Goal: Complete application form

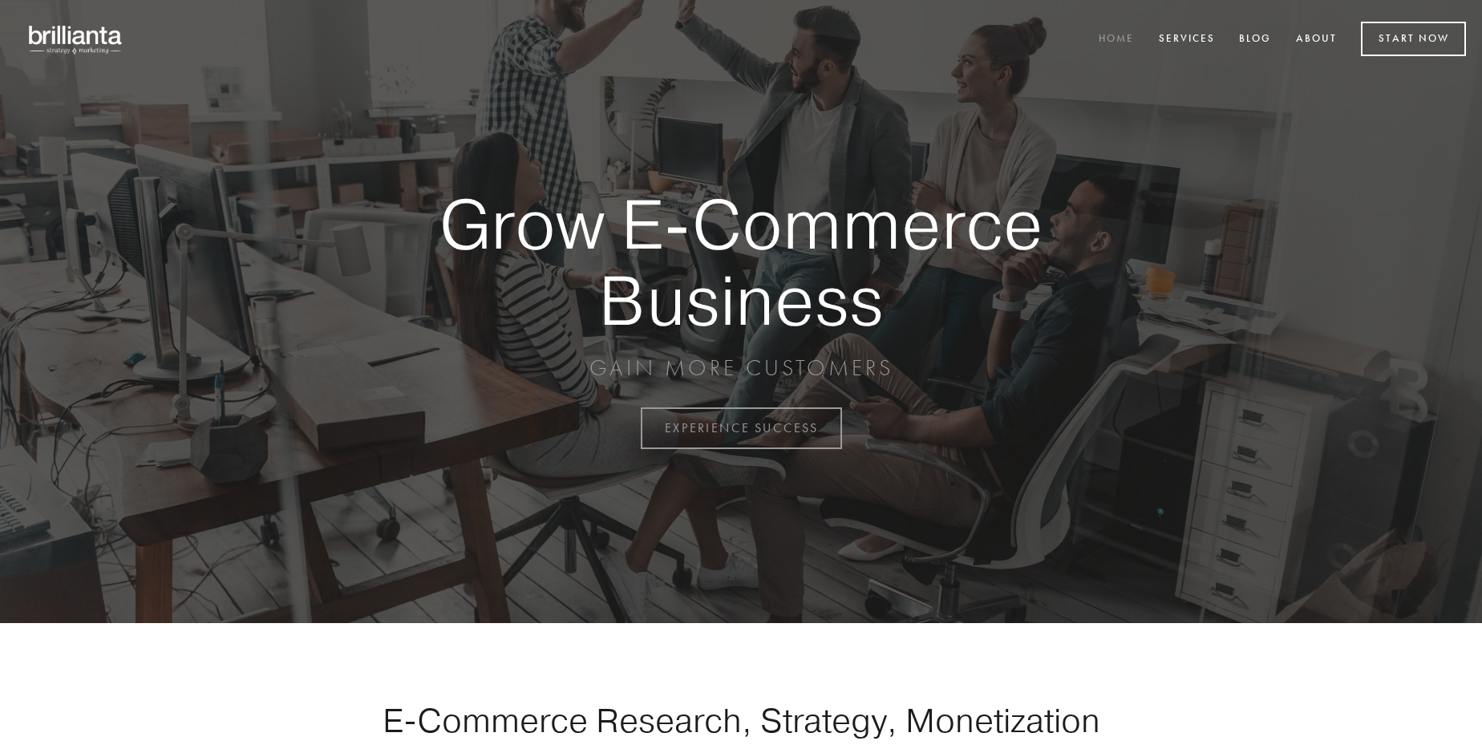
scroll to position [4203, 0]
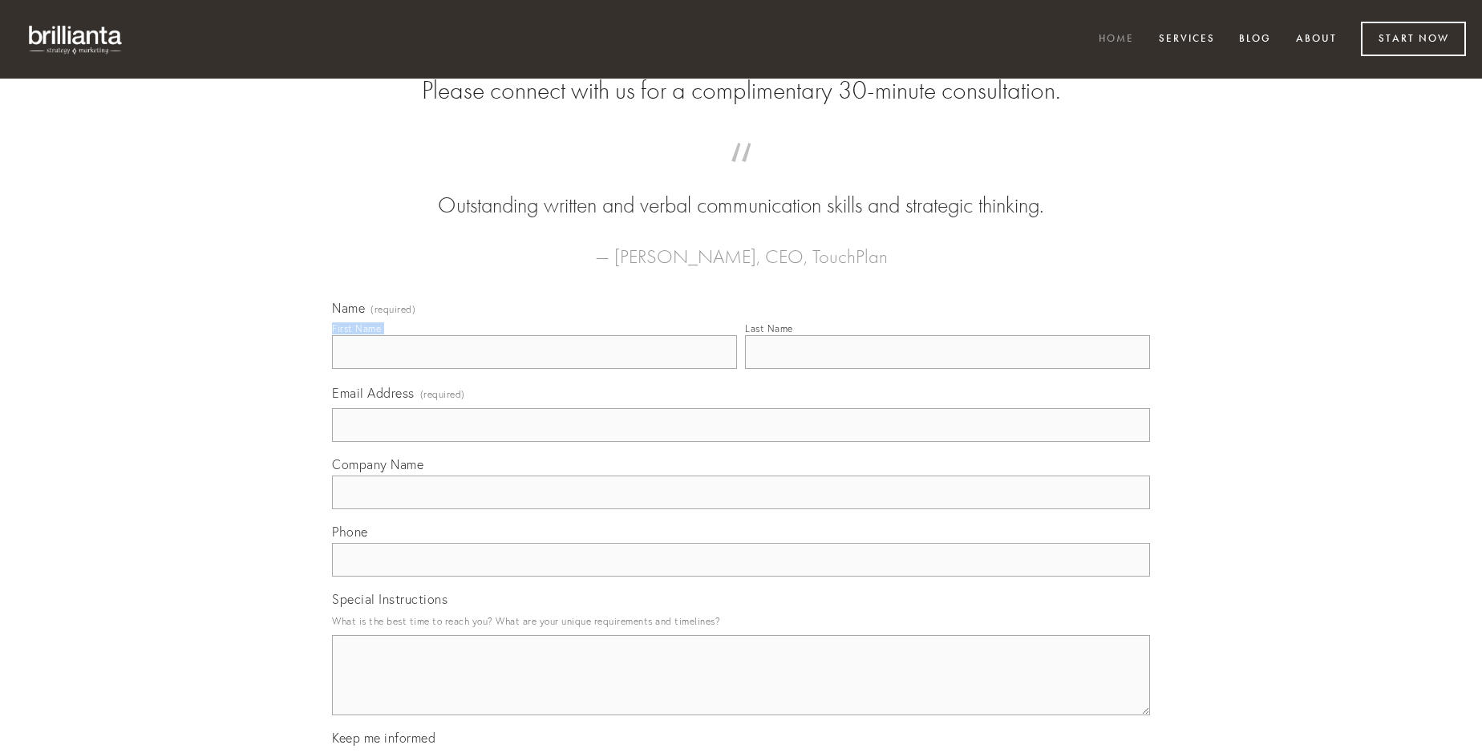
type input "[PERSON_NAME]"
click at [947, 369] on input "Last Name" at bounding box center [947, 352] width 405 height 34
type input "[PERSON_NAME]"
click at [741, 442] on input "Email Address (required)" at bounding box center [741, 425] width 818 height 34
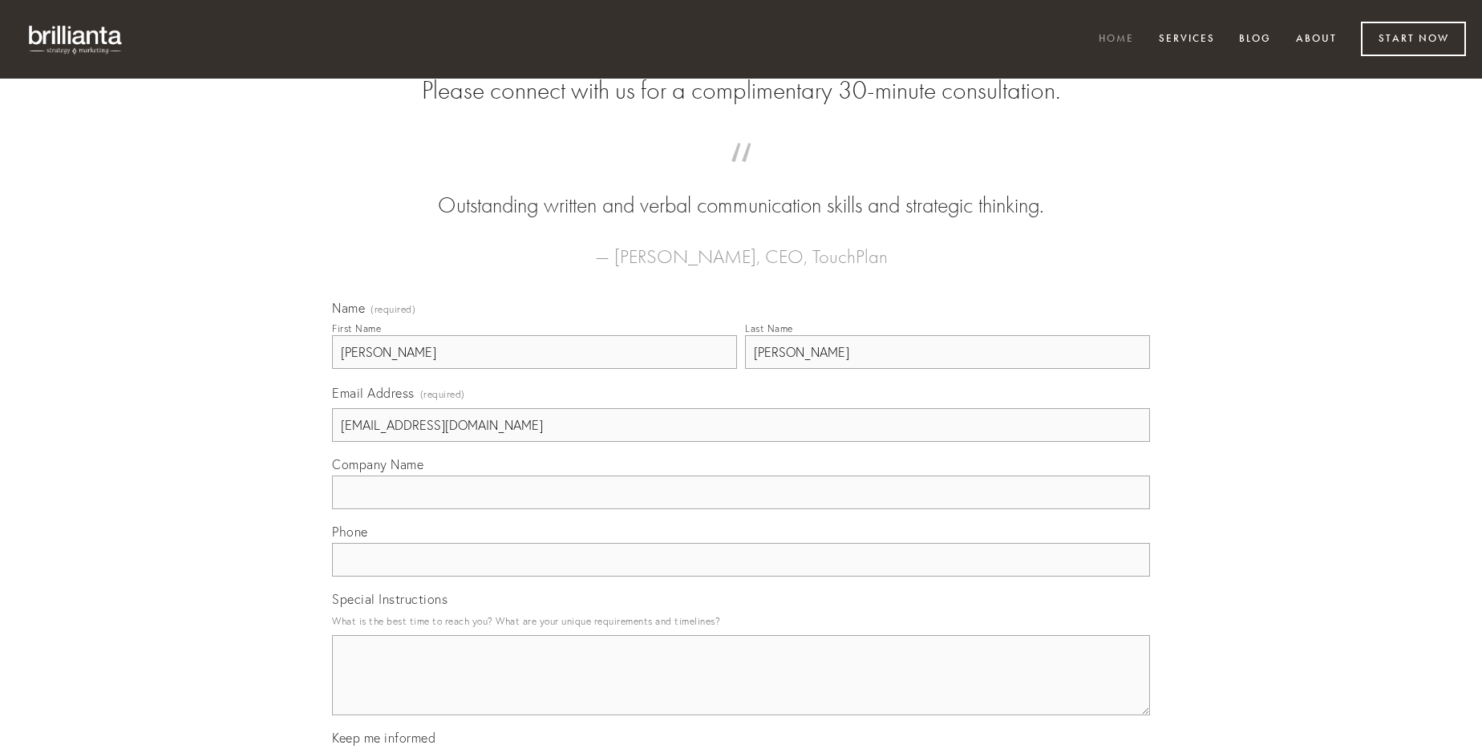
type input "[EMAIL_ADDRESS][DOMAIN_NAME]"
click at [741, 509] on input "Company Name" at bounding box center [741, 492] width 818 height 34
type input "audeo"
click at [741, 576] on input "text" at bounding box center [741, 560] width 818 height 34
click at [741, 690] on textarea "Special Instructions" at bounding box center [741, 675] width 818 height 80
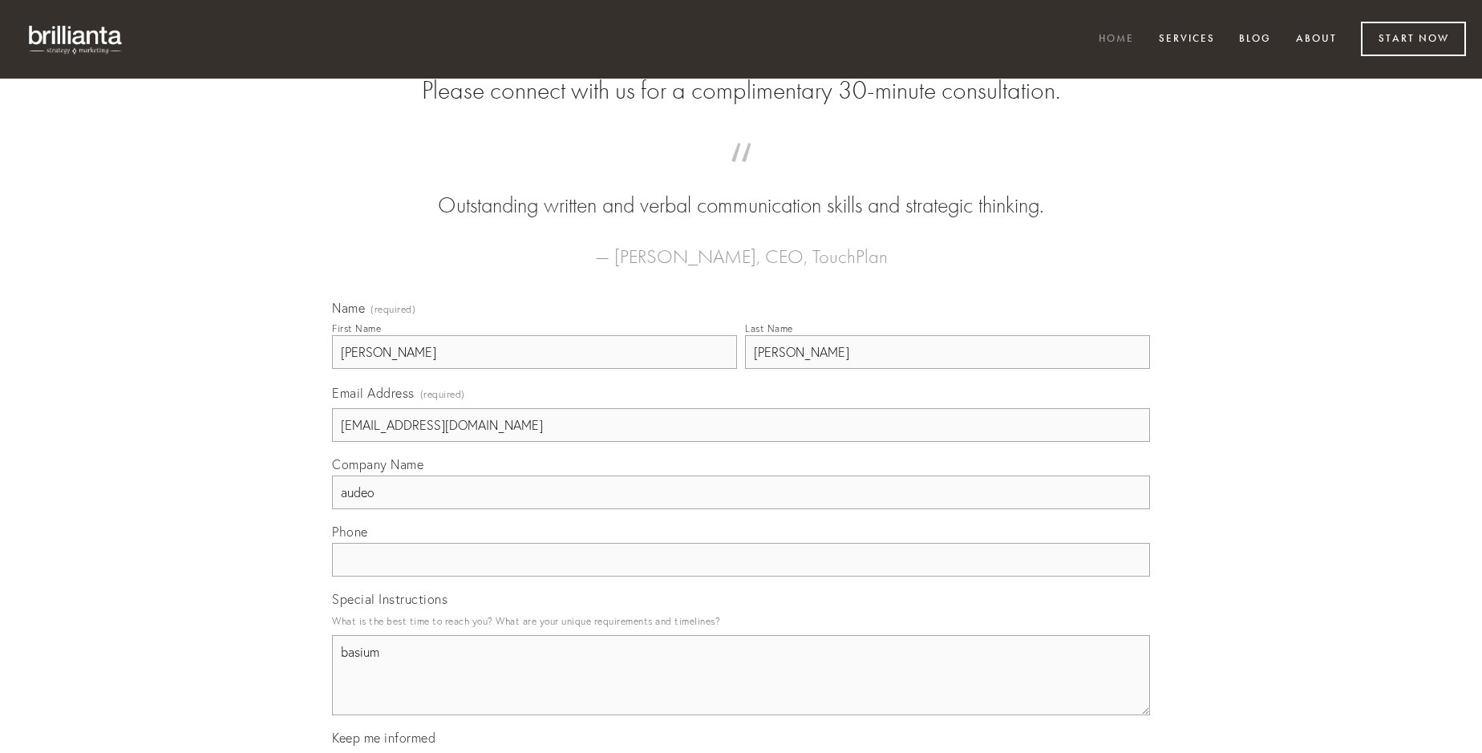
type textarea "basium"
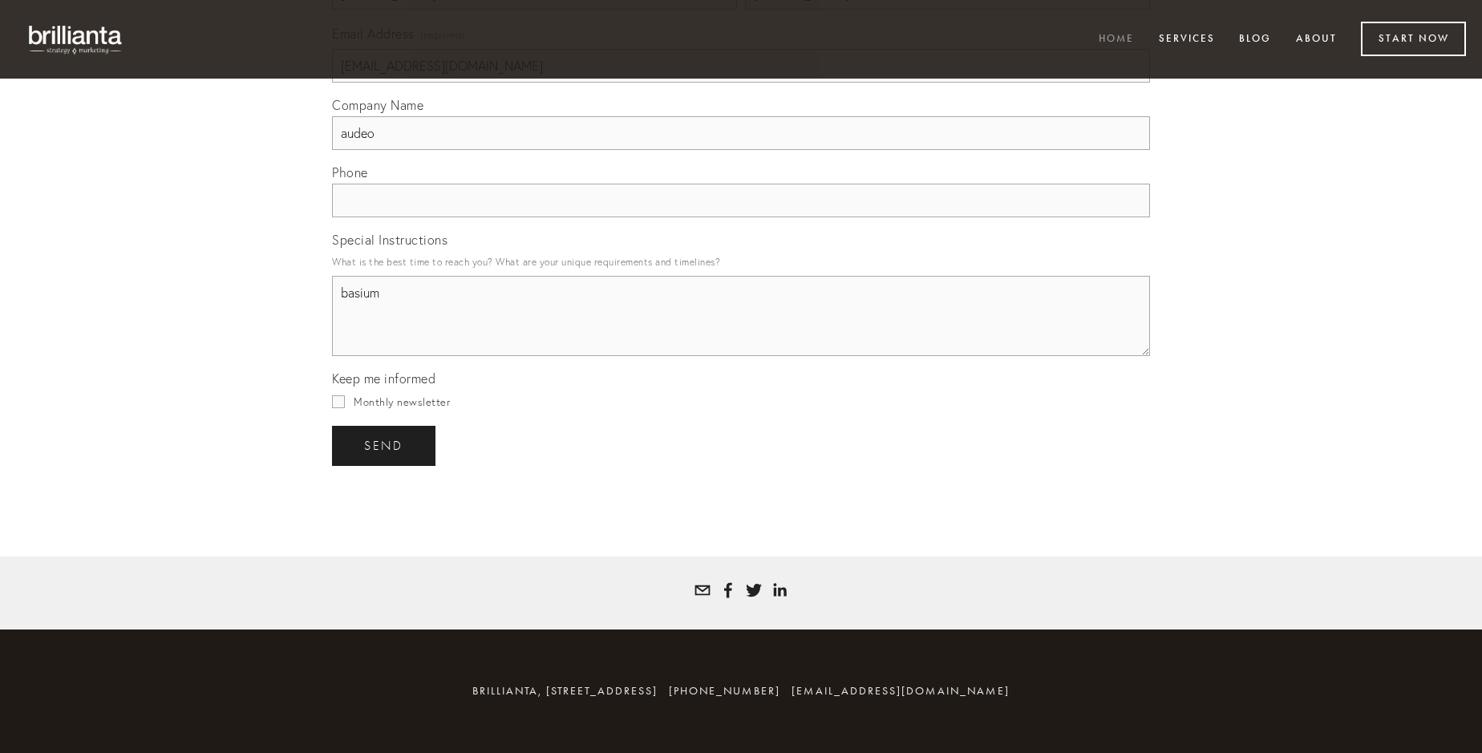
click at [385, 445] on span "send" at bounding box center [383, 446] width 39 height 14
